Goal: Communication & Community: Ask a question

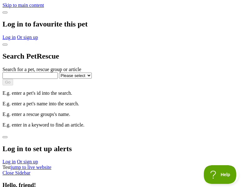
type input "carl_kozey@moen.ca"
